Goal: Obtain resource: Obtain resource

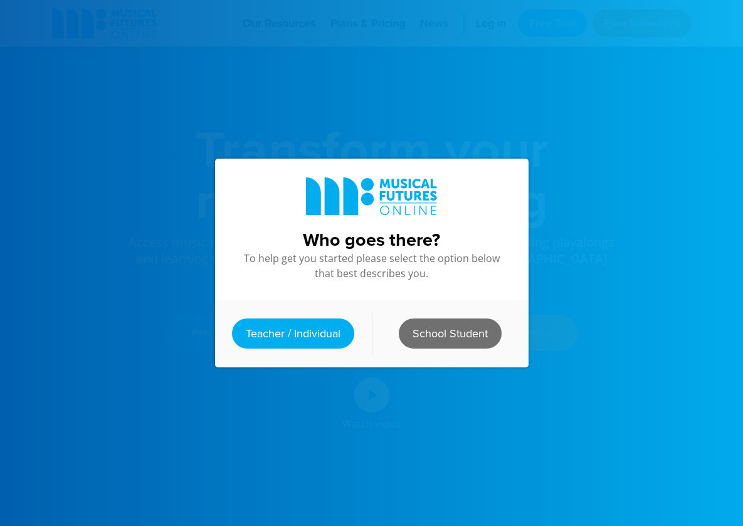
click at [414, 337] on link "School Student" at bounding box center [450, 333] width 103 height 30
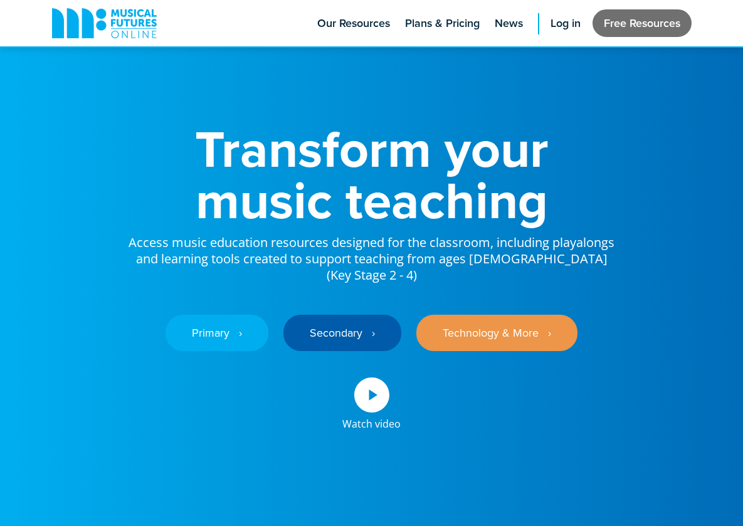
click at [646, 23] on link "Free Resources" at bounding box center [641, 23] width 99 height 28
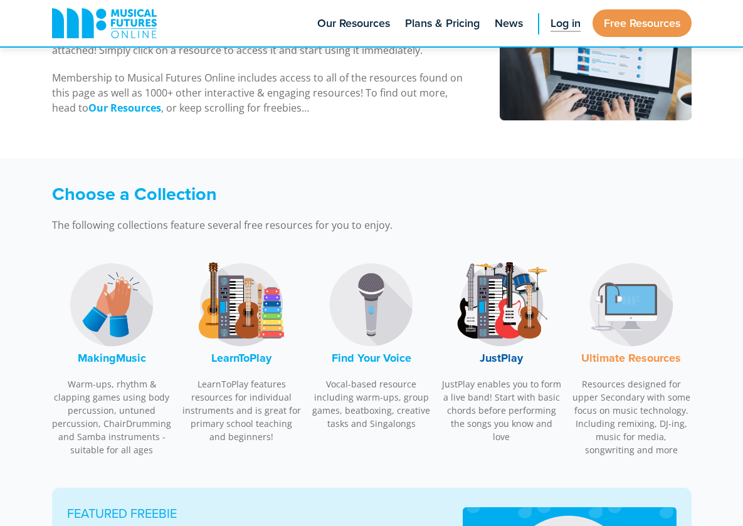
scroll to position [384, 0]
